Goal: Information Seeking & Learning: Learn about a topic

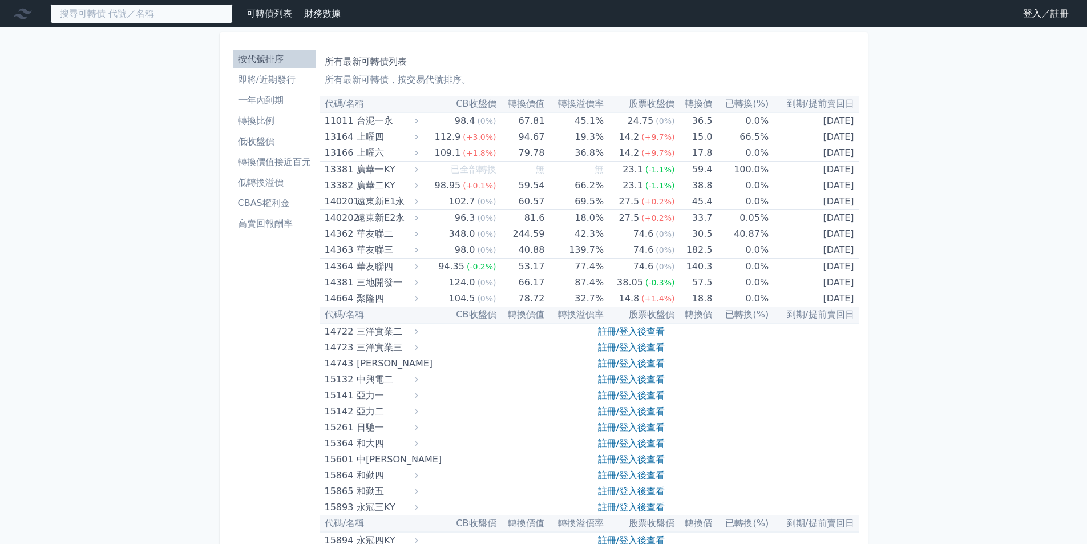
click at [155, 19] on input at bounding box center [141, 13] width 183 height 19
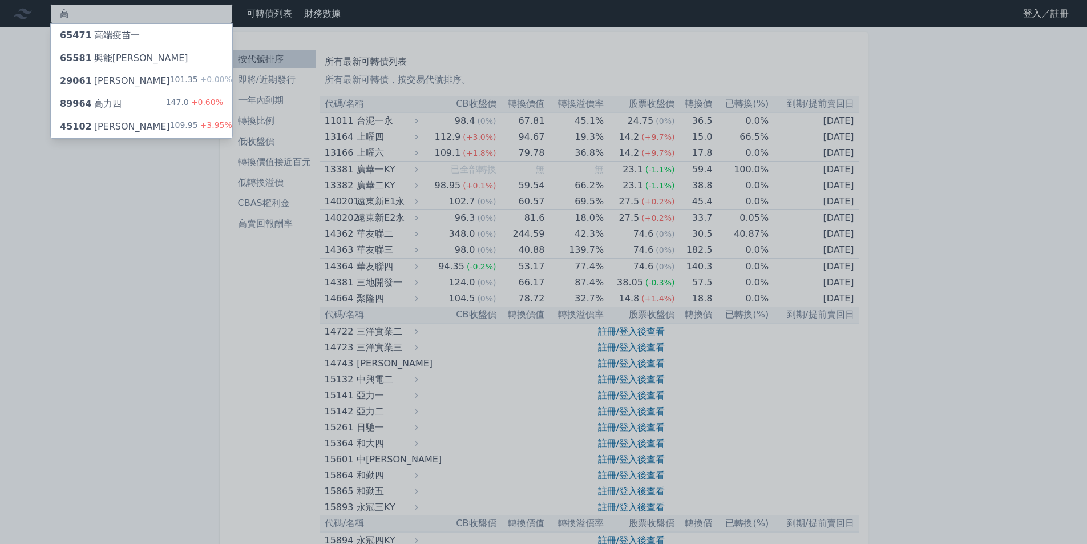
type input "高"
click at [124, 117] on div "45102 [PERSON_NAME]二 109.95 +3.95%" at bounding box center [142, 126] width 182 height 23
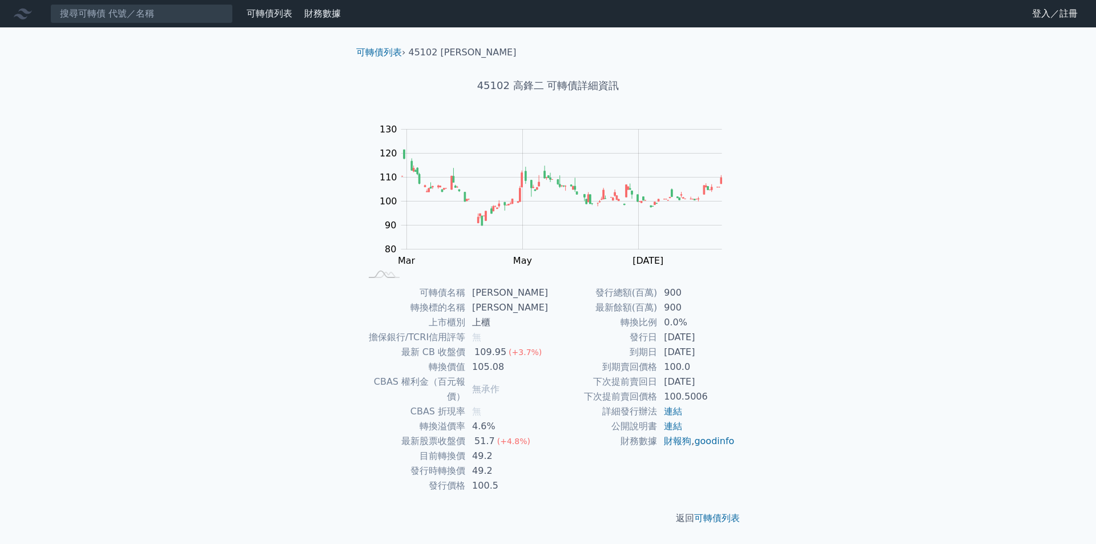
drag, startPoint x: 736, startPoint y: 384, endPoint x: 724, endPoint y: 384, distance: 12.6
click at [724, 384] on div "可轉債名稱 [PERSON_NAME]二 轉換標的名稱 [PERSON_NAME] 上市櫃別 上櫃 擔保銀行/TCRI信用評等 無 最新 CB 收盤價 109…" at bounding box center [548, 389] width 402 height 208
click at [740, 384] on div "可轉債名稱 [PERSON_NAME]二 轉換標的名稱 [PERSON_NAME] 上市櫃別 上櫃 擔保銀行/TCRI信用評等 無 最新 CB 收盤價 109…" at bounding box center [548, 389] width 402 height 208
drag, startPoint x: 589, startPoint y: 381, endPoint x: 723, endPoint y: 377, distance: 133.6
click at [723, 377] on tr "下次提前賣回日 [DATE]" at bounding box center [641, 381] width 187 height 15
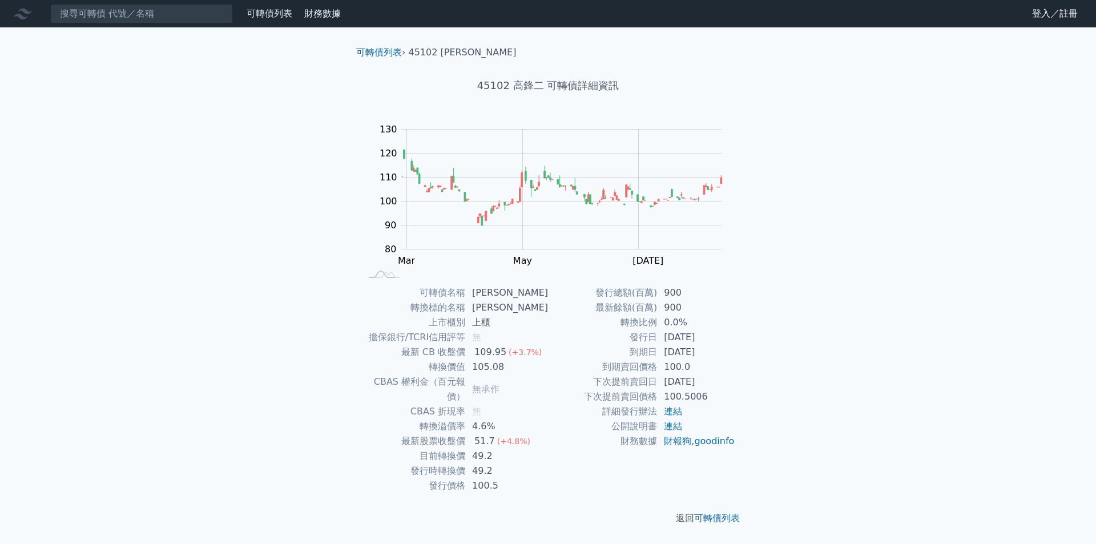
click at [769, 341] on div "可轉債列表 財務數據 可轉債列表 財務數據 登入／註冊 登入／註冊 可轉債列表 › 45102 [PERSON_NAME]二 45102 [PERSON_NA…" at bounding box center [548, 272] width 1096 height 544
drag, startPoint x: 405, startPoint y: 429, endPoint x: 546, endPoint y: 454, distance: 142.6
click at [546, 454] on tbody "可轉債名稱 [PERSON_NAME]二 轉換標的名稱 [PERSON_NAME] 上市櫃別 上櫃 擔保銀行/TCRI信用評等 無 最新 CB 收盤價 109…" at bounding box center [454, 389] width 187 height 208
click at [249, 392] on div "可轉債列表 財務數據 可轉債列表 財務數據 登入／註冊 登入／註冊 可轉債列表 › 45102 [PERSON_NAME]二 45102 [PERSON_NA…" at bounding box center [548, 272] width 1096 height 544
